Goal: Find specific page/section: Find specific page/section

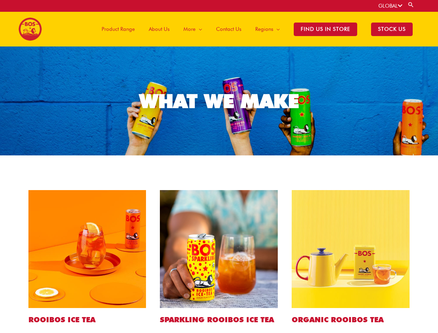
click at [390, 6] on link "GLOBAL" at bounding box center [390, 6] width 24 height 6
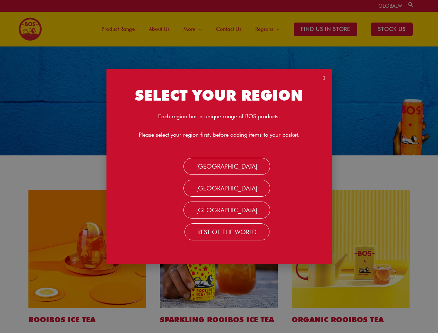
click at [411, 5] on link "Search" at bounding box center [411, 4] width 7 height 7
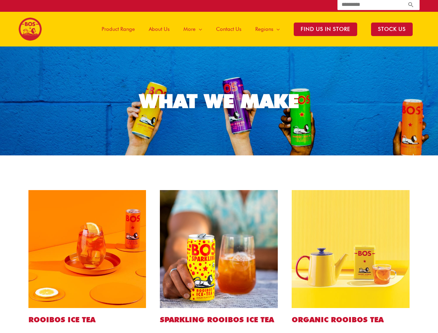
click at [195, 29] on span "More" at bounding box center [190, 29] width 12 height 21
